Goal: Information Seeking & Learning: Find specific fact

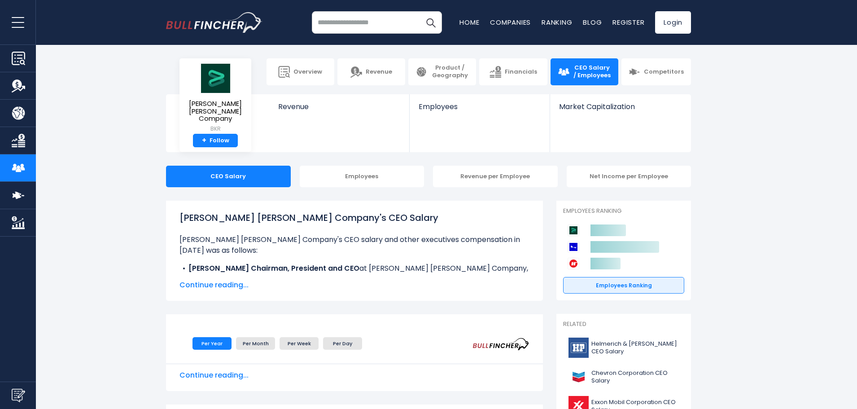
click at [192, 283] on span "Continue reading..." at bounding box center [354, 285] width 350 height 11
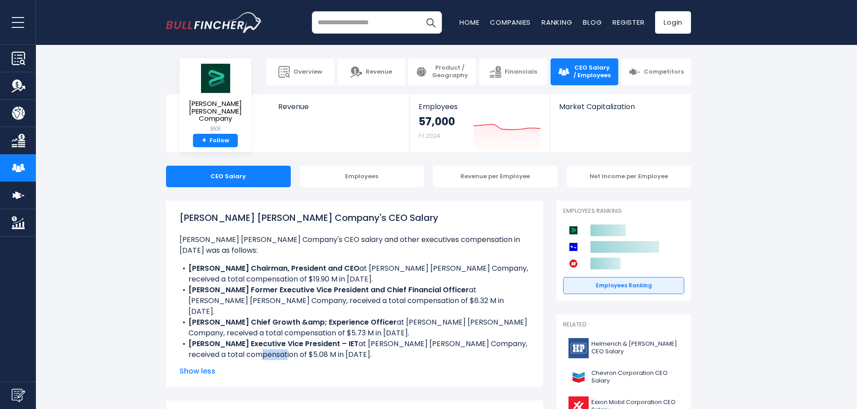
drag, startPoint x: 276, startPoint y: 332, endPoint x: 298, endPoint y: 331, distance: 22.5
click at [298, 338] on li "[PERSON_NAME] Executive Vice President – IET at [PERSON_NAME] [PERSON_NAME] Com…" at bounding box center [354, 349] width 350 height 22
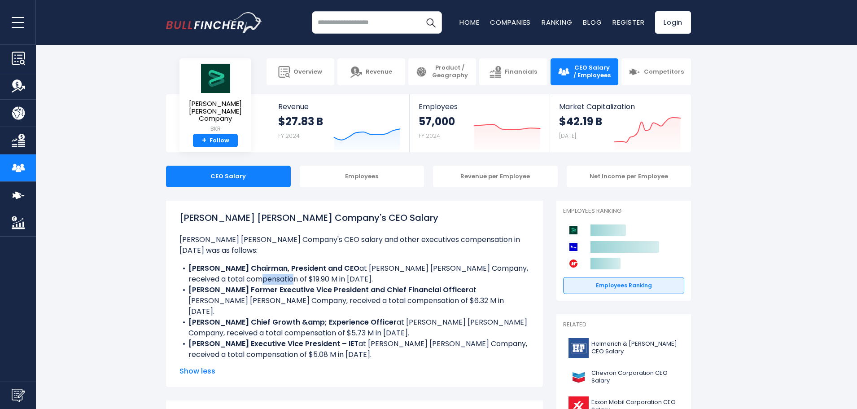
drag, startPoint x: 254, startPoint y: 268, endPoint x: 284, endPoint y: 264, distance: 29.4
click at [284, 264] on li "[PERSON_NAME] Chairman, President and CEO at [PERSON_NAME] [PERSON_NAME] Compan…" at bounding box center [354, 274] width 350 height 22
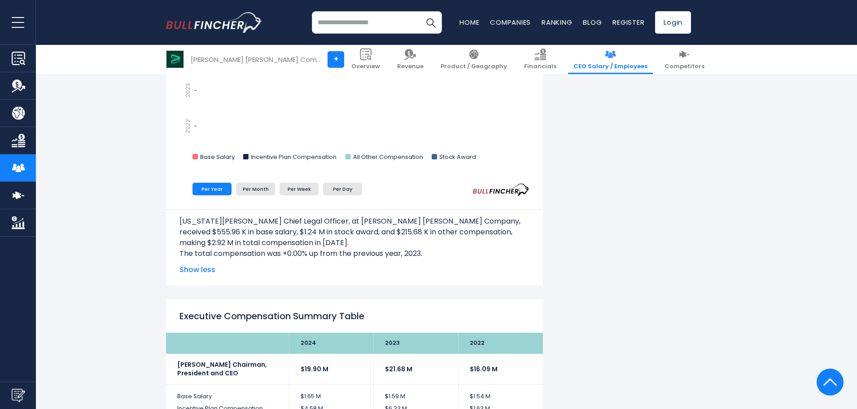
scroll to position [1660, 0]
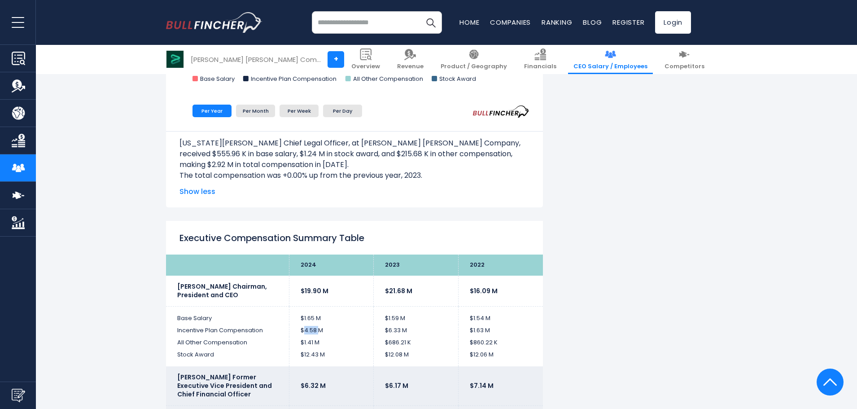
drag, startPoint x: 305, startPoint y: 330, endPoint x: 318, endPoint y: 330, distance: 13.0
click at [318, 330] on td "$4.58 M" at bounding box center [331, 330] width 85 height 12
click at [340, 329] on td "$4.58 M" at bounding box center [331, 330] width 85 height 12
drag, startPoint x: 304, startPoint y: 319, endPoint x: 311, endPoint y: 318, distance: 6.9
click at [311, 318] on td "$1.65 M" at bounding box center [331, 315] width 85 height 18
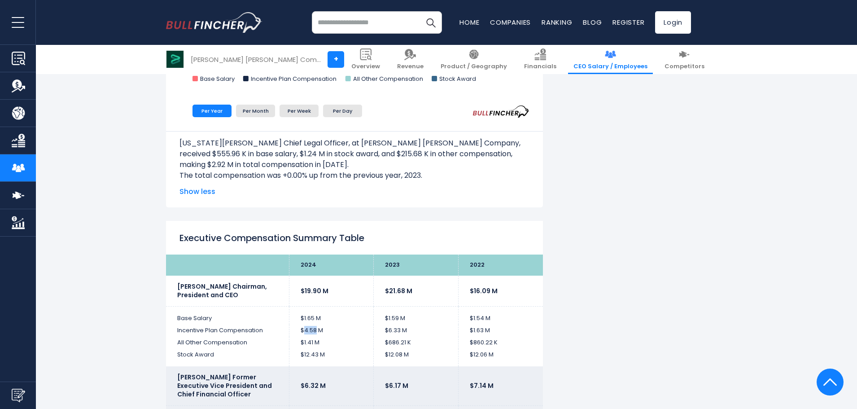
drag, startPoint x: 304, startPoint y: 330, endPoint x: 316, endPoint y: 329, distance: 12.1
click at [316, 329] on td "$4.58 M" at bounding box center [331, 330] width 85 height 12
drag, startPoint x: 304, startPoint y: 354, endPoint x: 317, endPoint y: 354, distance: 13.0
click at [317, 354] on td "$12.43 M" at bounding box center [331, 358] width 85 height 18
click at [320, 355] on td "$12.43 M" at bounding box center [331, 358] width 85 height 18
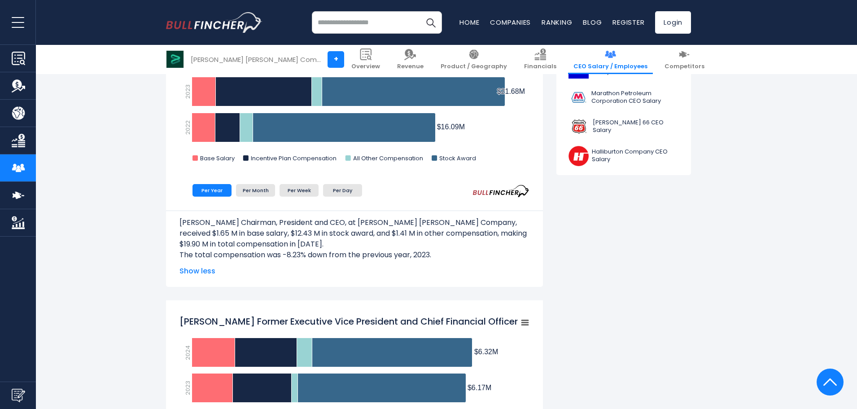
scroll to position [314, 0]
